Goal: Information Seeking & Learning: Learn about a topic

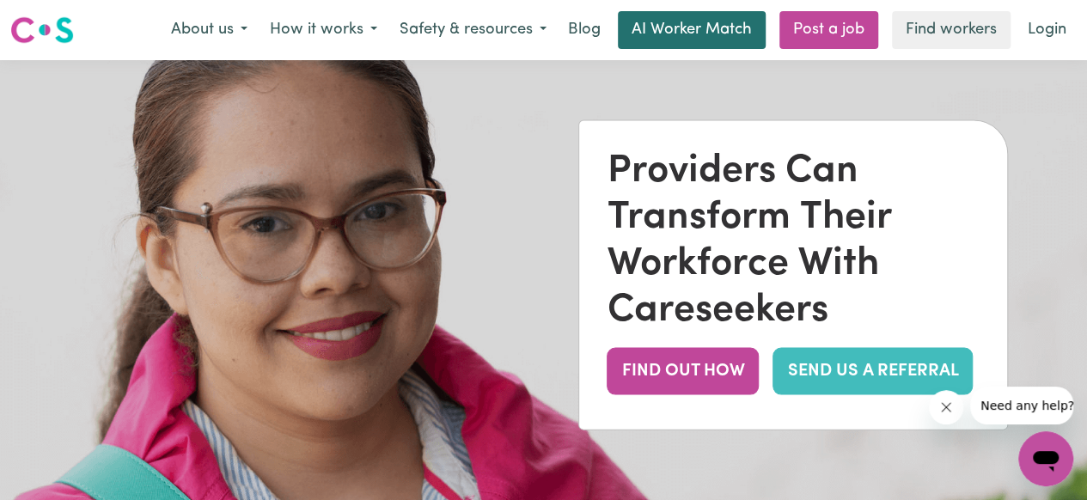
click at [698, 34] on link "AI Worker Match" at bounding box center [692, 30] width 148 height 38
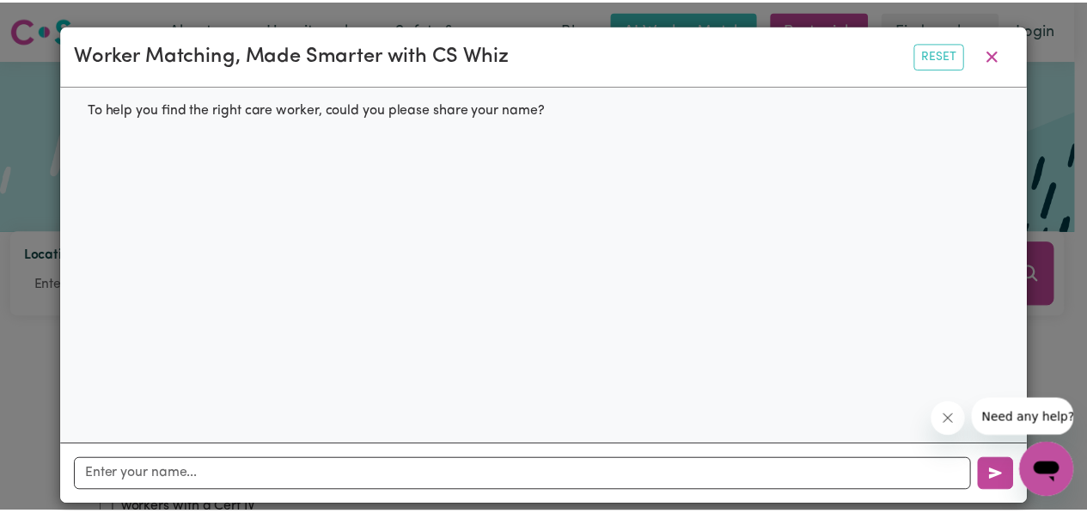
scroll to position [17, 0]
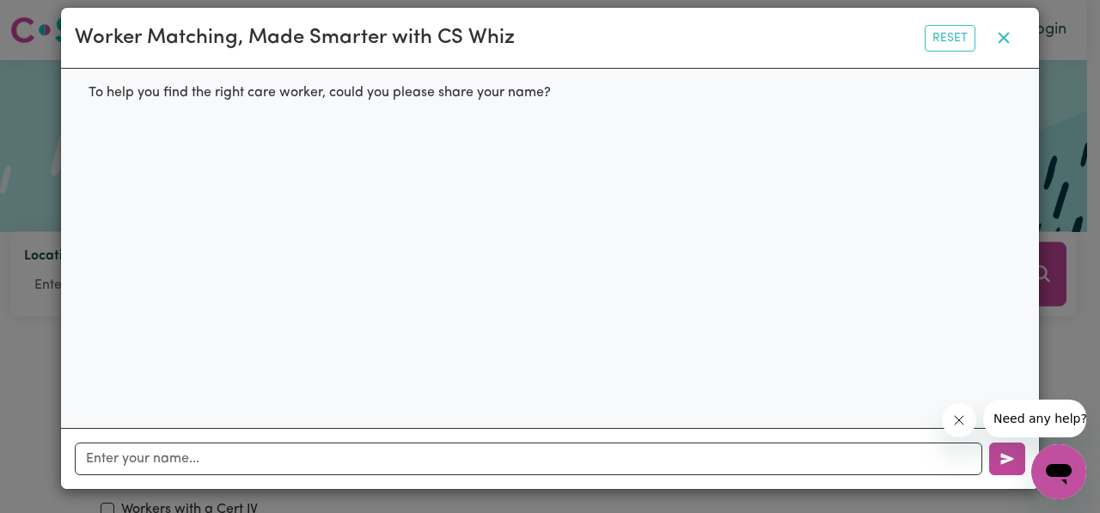
click at [999, 35] on icon "button" at bounding box center [1003, 37] width 21 height 21
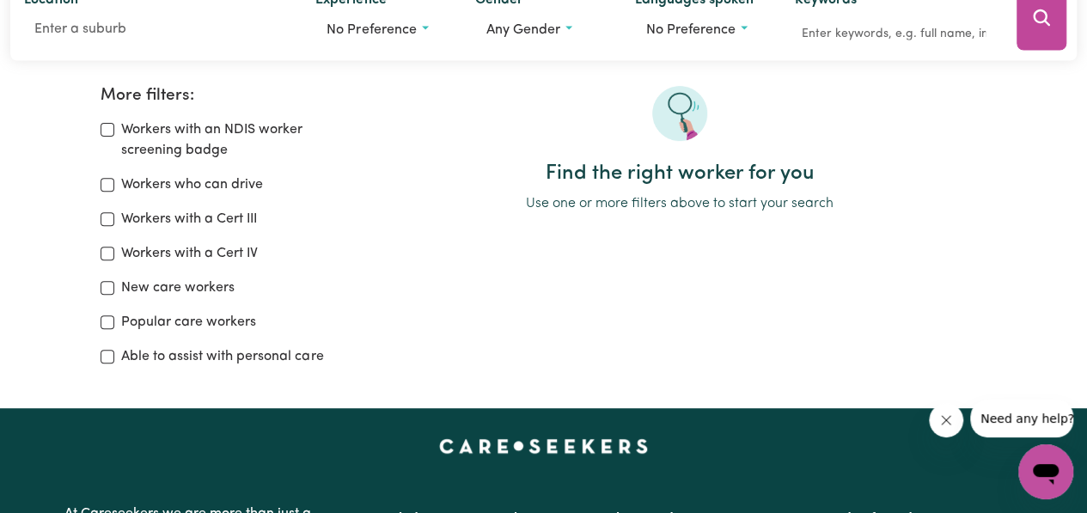
scroll to position [258, 0]
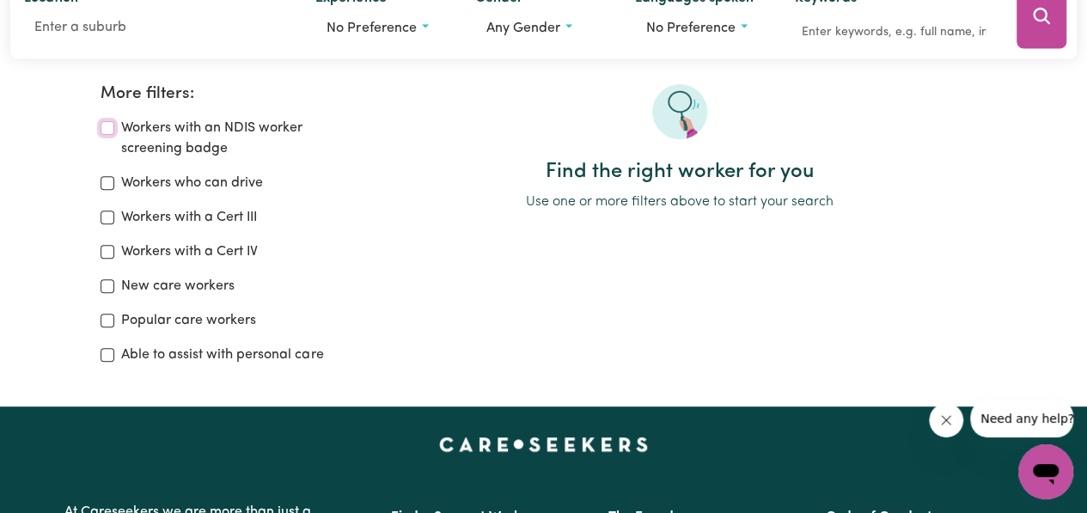
drag, startPoint x: 107, startPoint y: 127, endPoint x: 95, endPoint y: 193, distance: 67.4
click at [107, 128] on input "Workers with an NDIS worker screening badge" at bounding box center [108, 128] width 14 height 14
checkbox input "true"
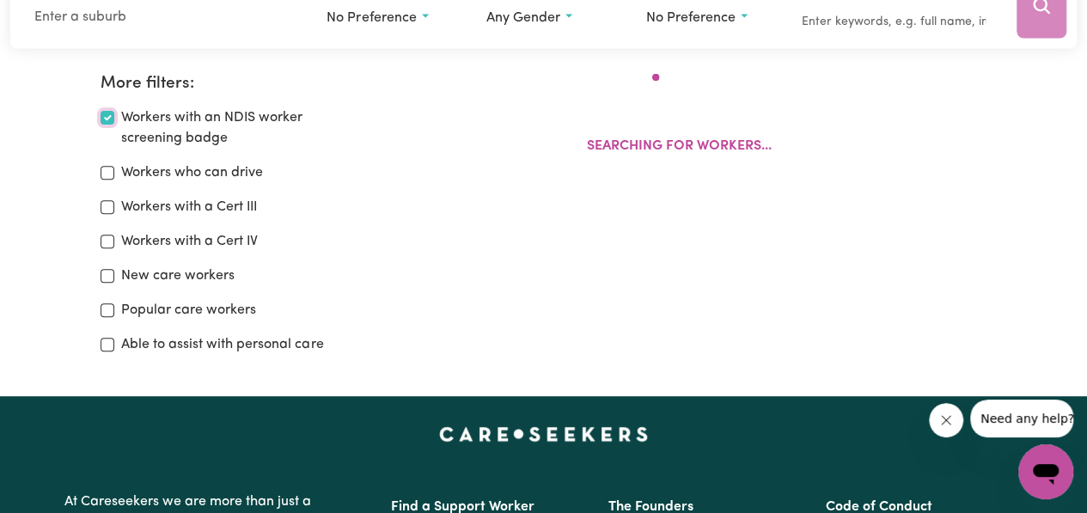
scroll to position [287, 0]
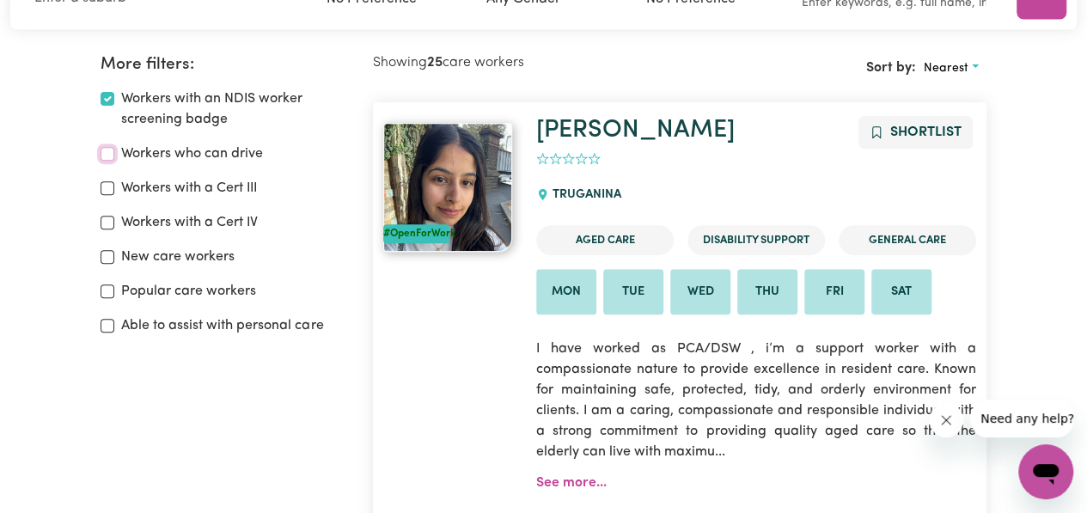
click at [113, 158] on input "Workers who can drive" at bounding box center [108, 154] width 14 height 14
checkbox input "true"
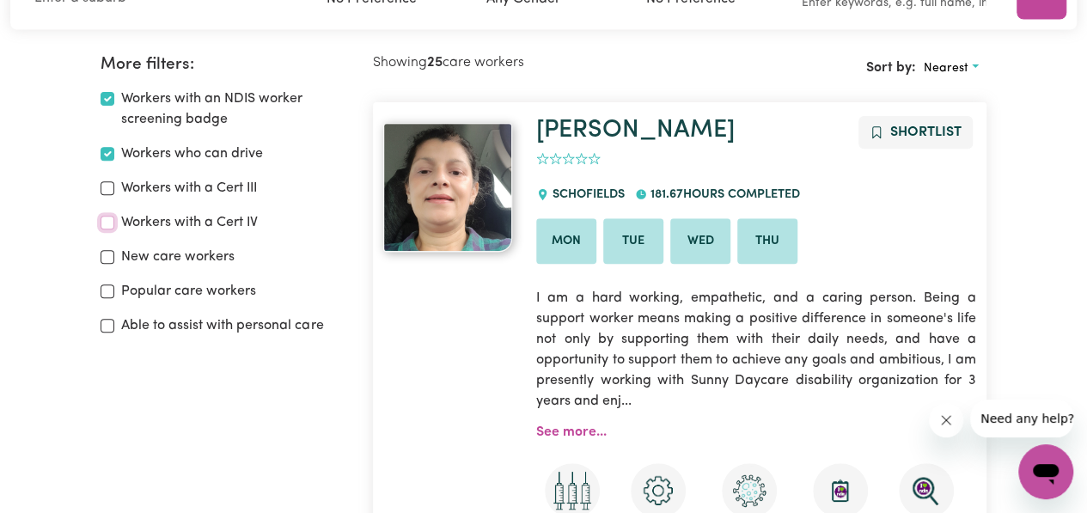
click at [107, 219] on input "Workers with a Cert IV" at bounding box center [108, 223] width 14 height 14
checkbox input "true"
click at [113, 190] on input "Workers with a Cert III" at bounding box center [108, 188] width 14 height 14
checkbox input "true"
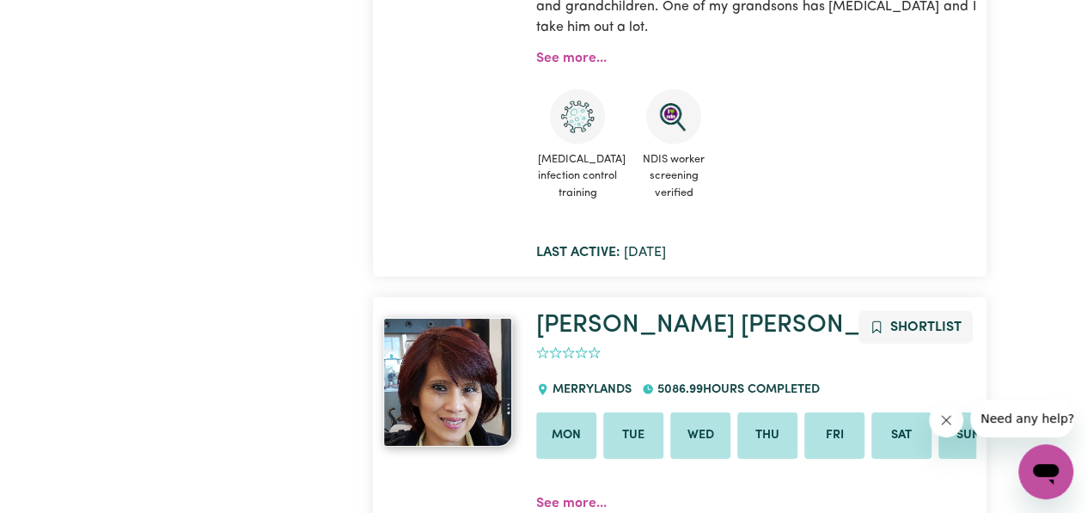
scroll to position [9138, 0]
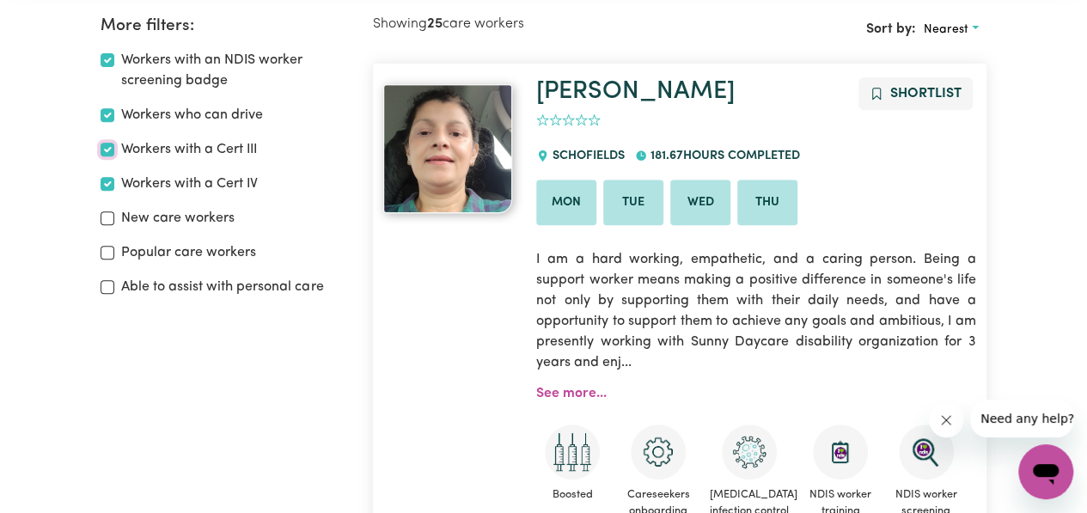
scroll to position [287, 0]
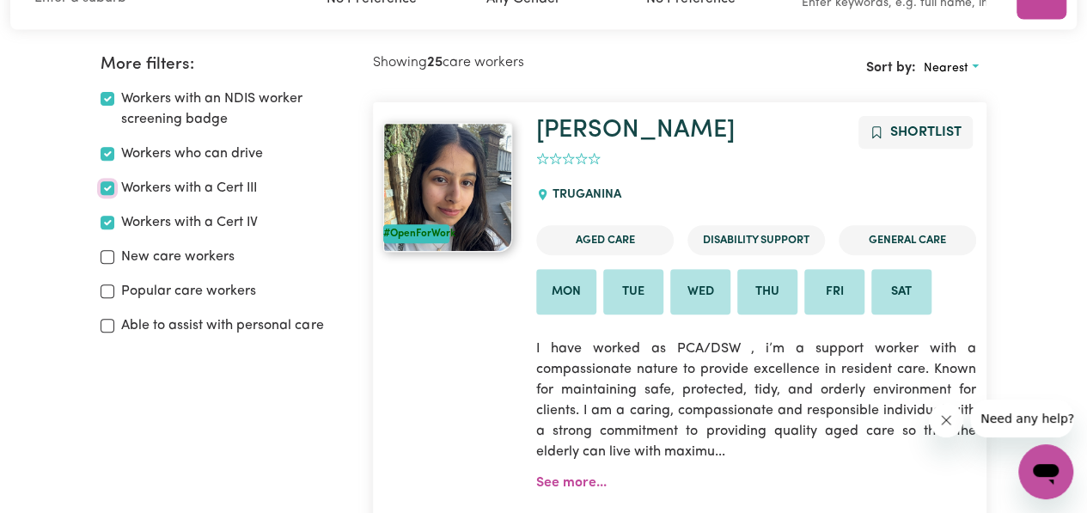
scroll to position [258, 0]
